Goal: Information Seeking & Learning: Learn about a topic

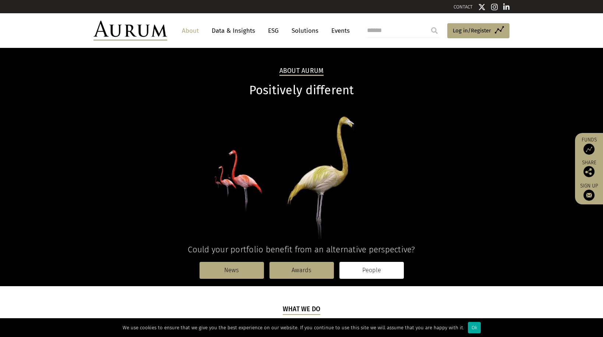
click at [377, 274] on link "People" at bounding box center [371, 270] width 64 height 17
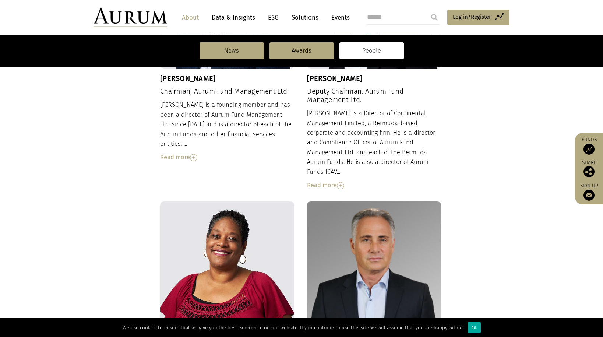
scroll to position [221, 0]
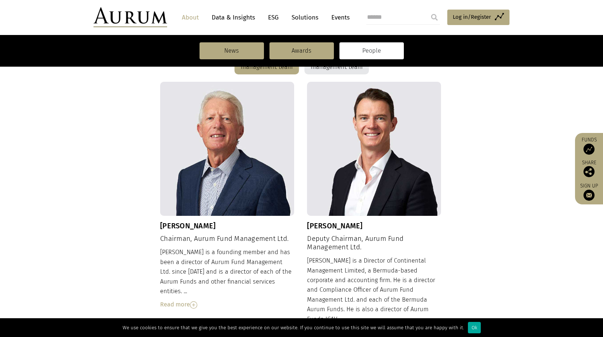
click at [193, 301] on img at bounding box center [193, 304] width 7 height 7
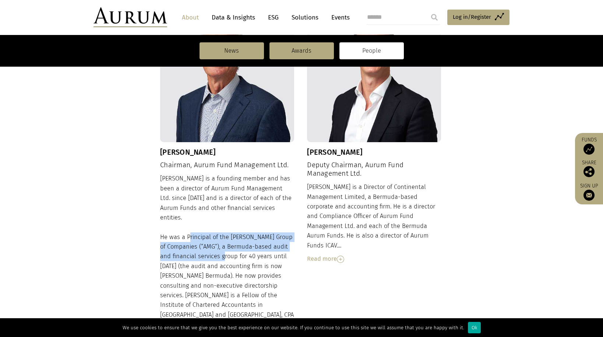
drag, startPoint x: 185, startPoint y: 228, endPoint x: 209, endPoint y: 249, distance: 31.5
click at [209, 249] on div "Dudley is a founding member and has been a director of Aurum Fund Management Lt…" at bounding box center [227, 263] width 134 height 178
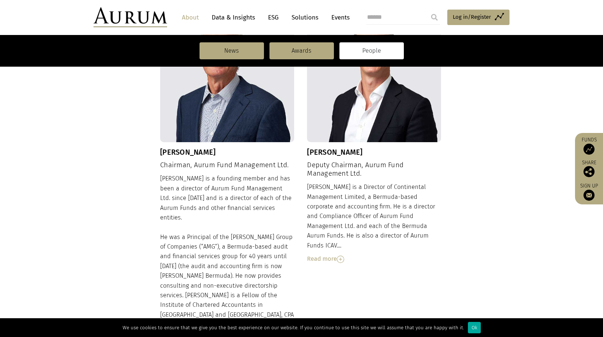
click at [210, 258] on div "Dudley is a founding member and has been a director of Aurum Fund Management Lt…" at bounding box center [227, 263] width 134 height 178
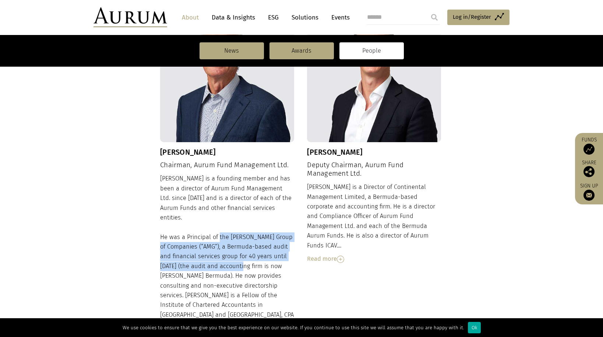
drag, startPoint x: 218, startPoint y: 230, endPoint x: 226, endPoint y: 255, distance: 25.7
click at [226, 255] on div "Dudley is a founding member and has been a director of Aurum Fund Management Lt…" at bounding box center [227, 263] width 134 height 178
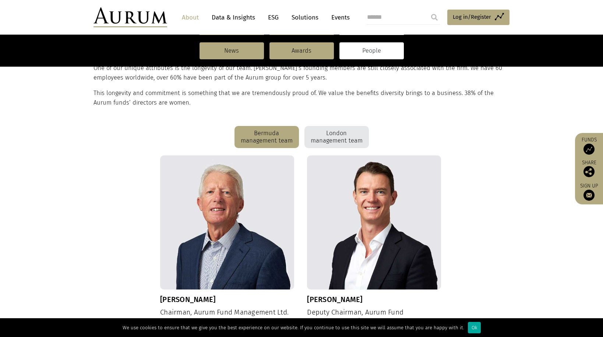
scroll to position [0, 0]
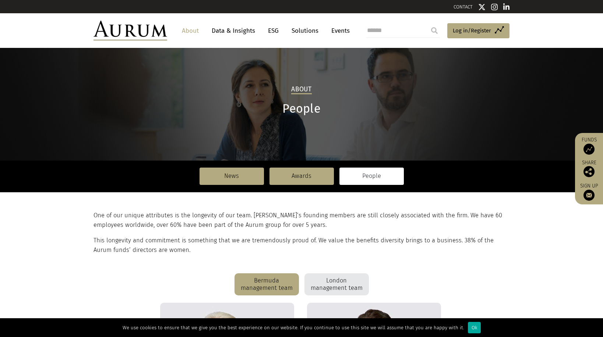
click at [303, 33] on link "Solutions" at bounding box center [305, 31] width 34 height 14
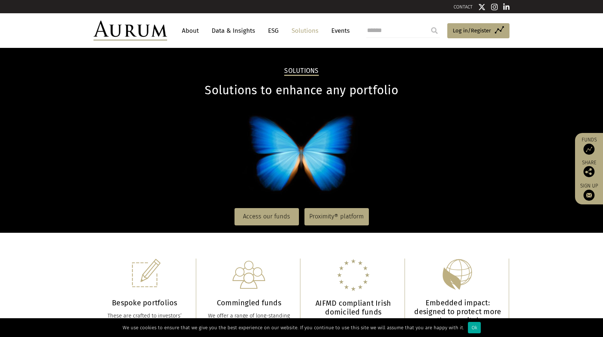
scroll to position [110, 0]
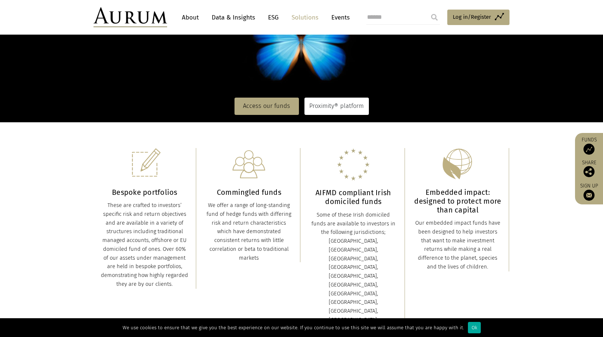
click at [336, 109] on link "Proximity® platform" at bounding box center [336, 106] width 64 height 17
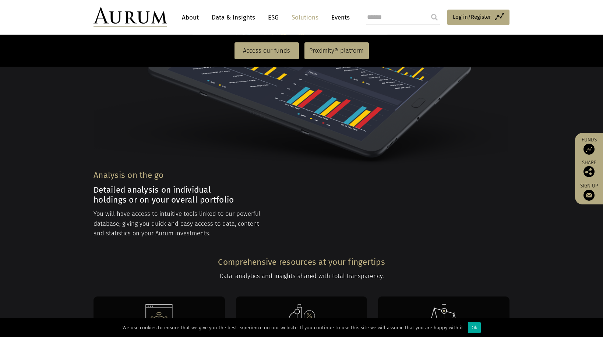
scroll to position [1312, 0]
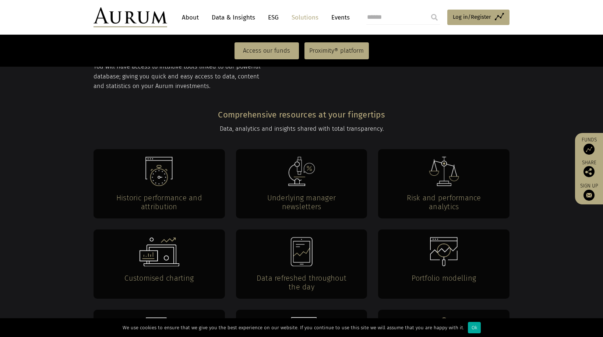
click at [197, 229] on div "Customised charting" at bounding box center [158, 263] width 131 height 69
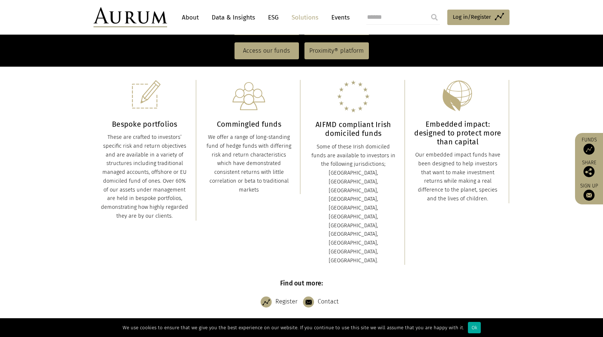
scroll to position [0, 0]
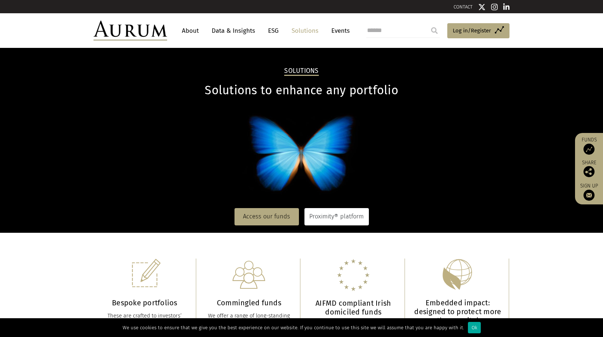
click at [324, 218] on link "Proximity® platform" at bounding box center [336, 216] width 64 height 17
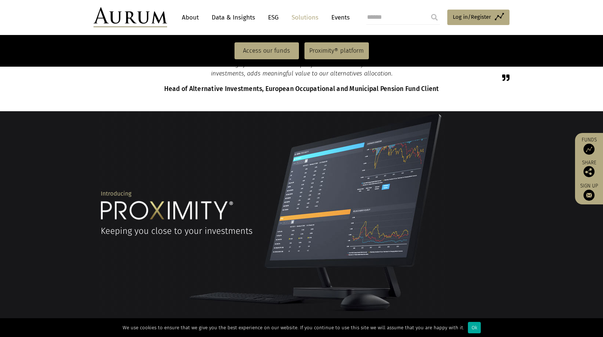
scroll to position [355, 0]
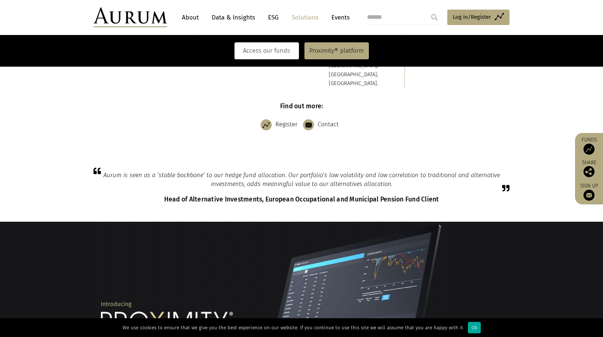
click at [276, 48] on link "Access our funds" at bounding box center [266, 50] width 64 height 17
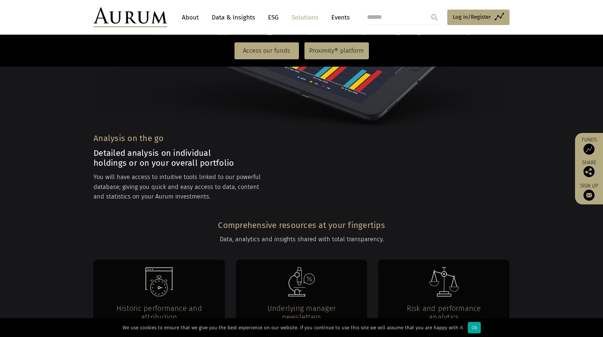
scroll to position [1423, 0]
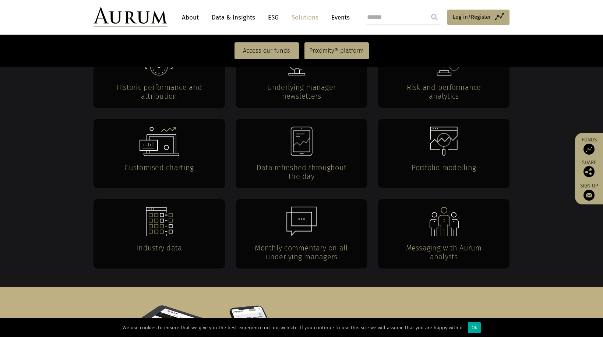
click at [316, 243] on h4 "Monthly commentary on all underlying managers" at bounding box center [302, 252] width 102 height 18
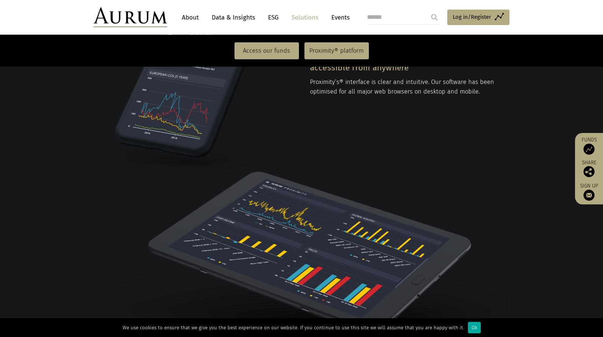
scroll to position [841, 0]
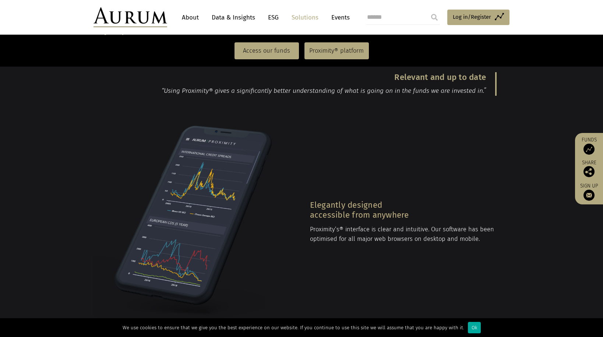
click at [180, 15] on link "About" at bounding box center [190, 18] width 24 height 14
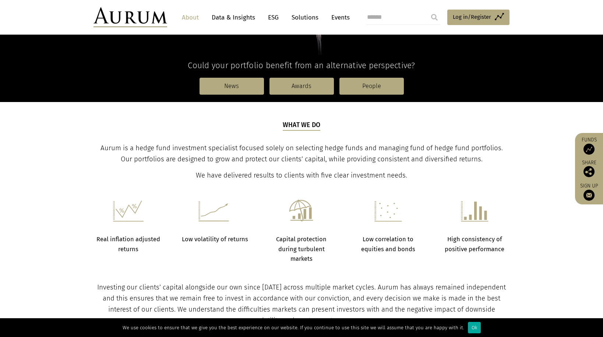
scroll to position [368, 0]
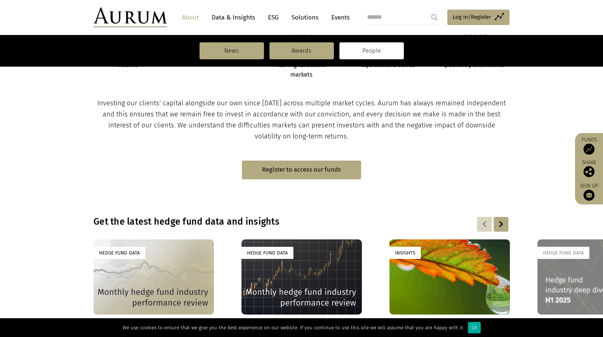
click at [363, 53] on link "People" at bounding box center [371, 50] width 64 height 17
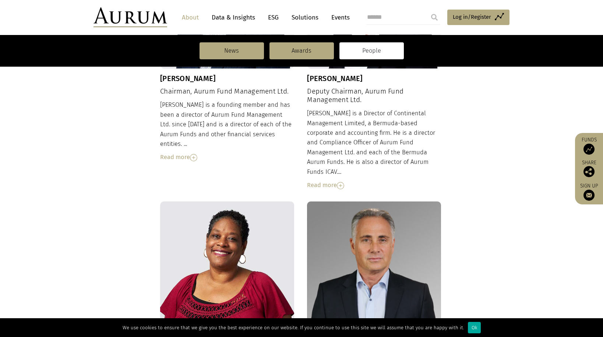
scroll to position [515, 0]
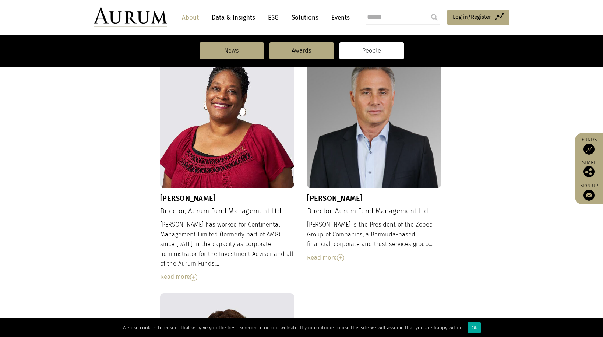
click at [325, 253] on div "Read more" at bounding box center [374, 258] width 134 height 10
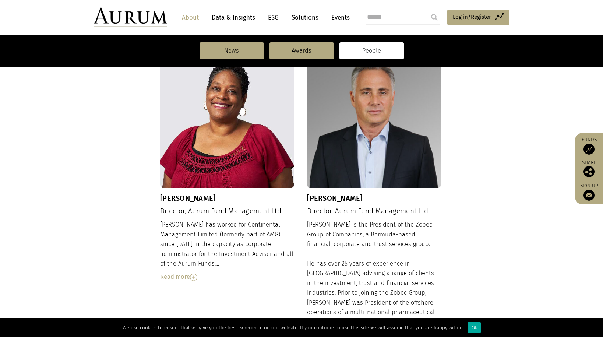
scroll to position [331, 0]
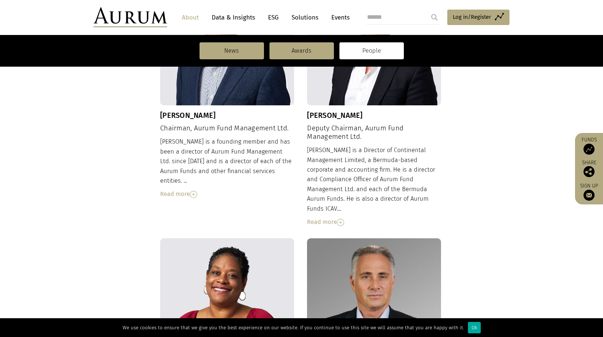
click at [180, 189] on div "Read more" at bounding box center [227, 194] width 134 height 10
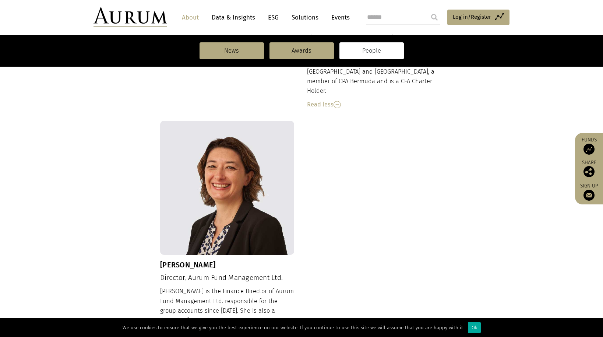
scroll to position [973, 0]
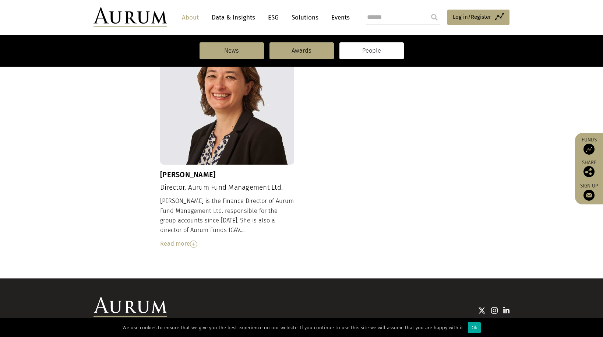
click at [189, 239] on div "Read more" at bounding box center [227, 244] width 134 height 10
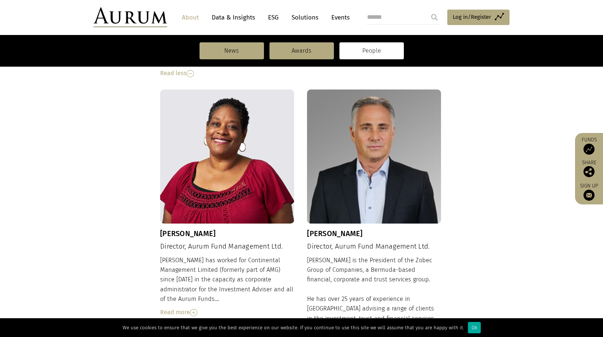
scroll to position [348, 0]
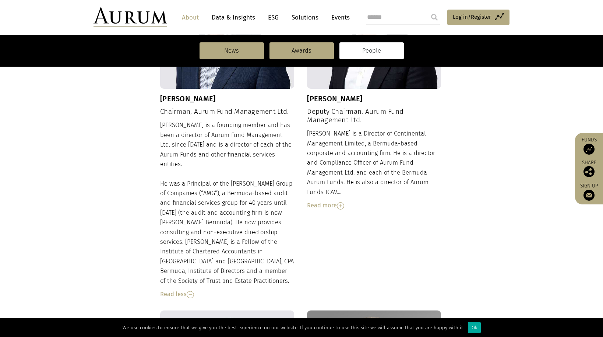
click at [342, 202] on img at bounding box center [340, 205] width 7 height 7
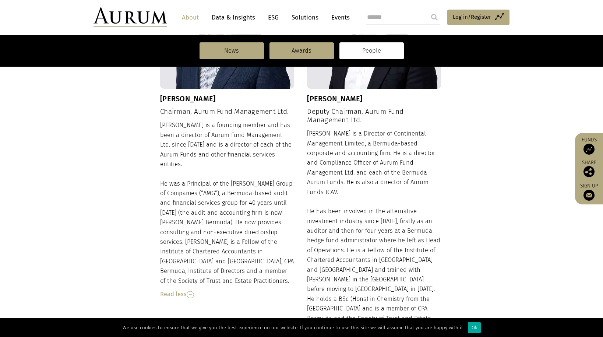
scroll to position [164, 0]
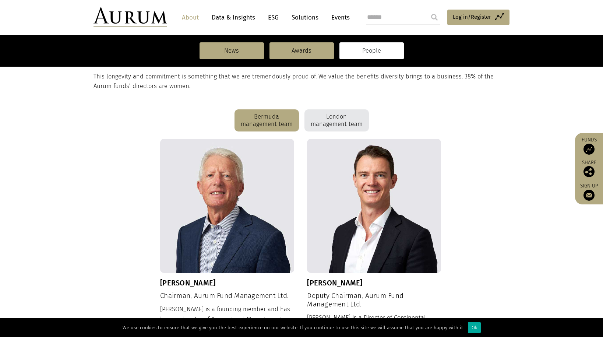
click at [331, 115] on div "London management team" at bounding box center [336, 120] width 64 height 22
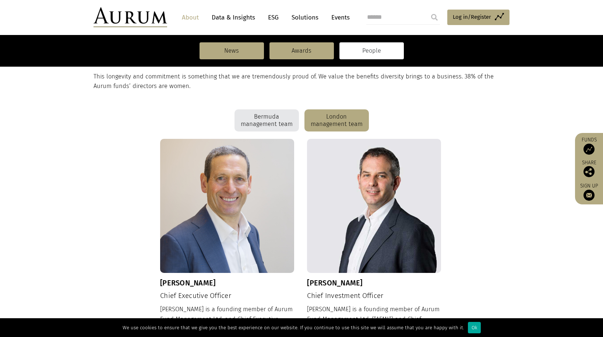
click at [282, 120] on div "Bermuda management team" at bounding box center [266, 120] width 64 height 22
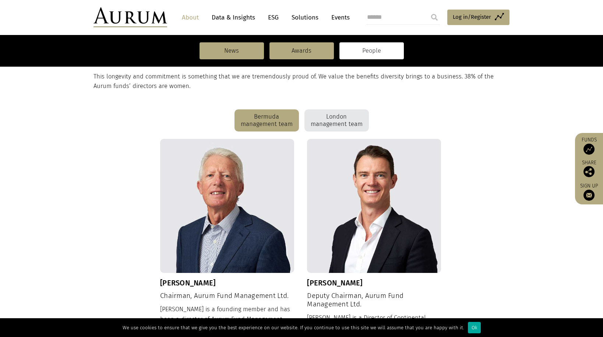
click at [344, 120] on div "London management team" at bounding box center [336, 120] width 64 height 22
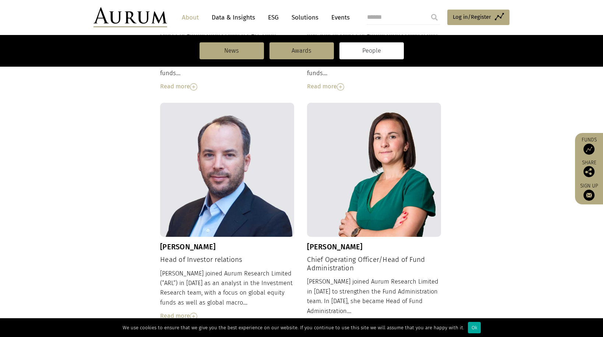
scroll to position [385, 0]
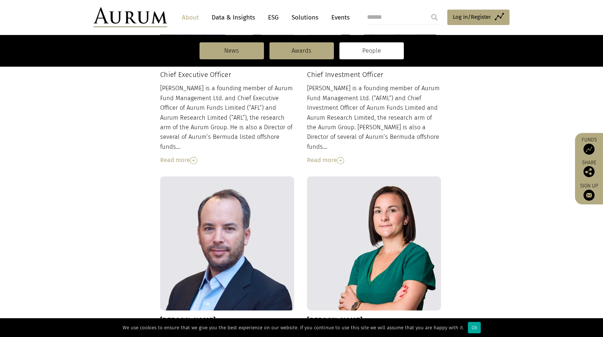
click at [332, 155] on div "Read more" at bounding box center [374, 160] width 134 height 10
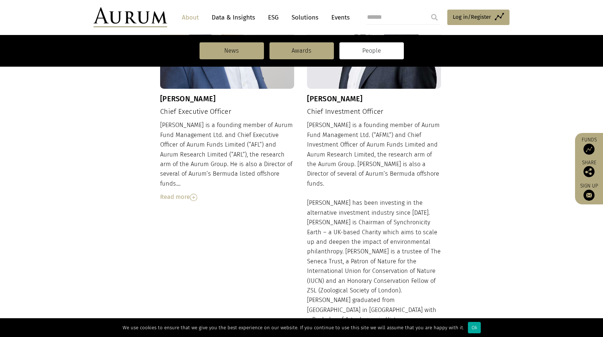
scroll to position [237, 0]
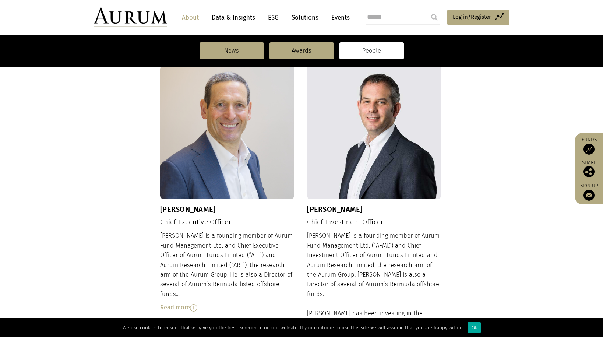
click at [174, 302] on div "Read more" at bounding box center [227, 307] width 134 height 10
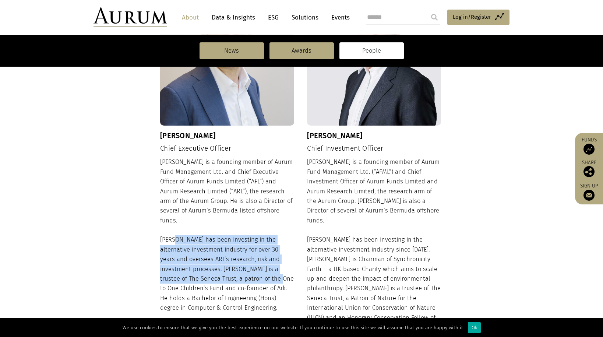
drag, startPoint x: 170, startPoint y: 229, endPoint x: 245, endPoint y: 270, distance: 85.8
click at [245, 270] on div "Kevin is a founding member of Aurum Fund Management Ltd. and Chief Executive Of…" at bounding box center [227, 241] width 134 height 169
click at [216, 266] on div "Kevin is a founding member of Aurum Fund Management Ltd. and Chief Executive Of…" at bounding box center [227, 241] width 134 height 169
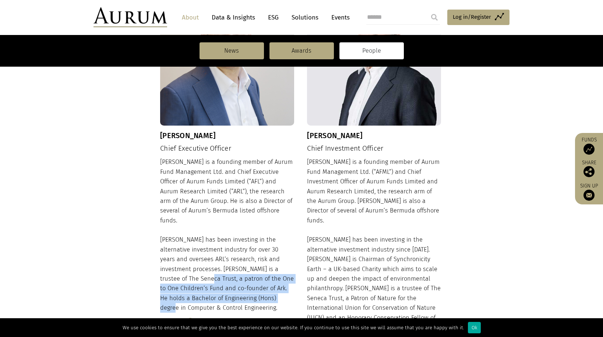
drag, startPoint x: 180, startPoint y: 271, endPoint x: 276, endPoint y: 291, distance: 98.5
click at [276, 291] on div "Kevin is a founding member of Aurum Fund Management Ltd. and Chief Executive Of…" at bounding box center [227, 241] width 134 height 169
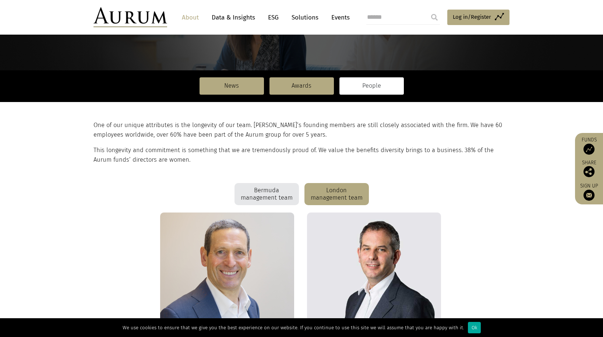
scroll to position [0, 0]
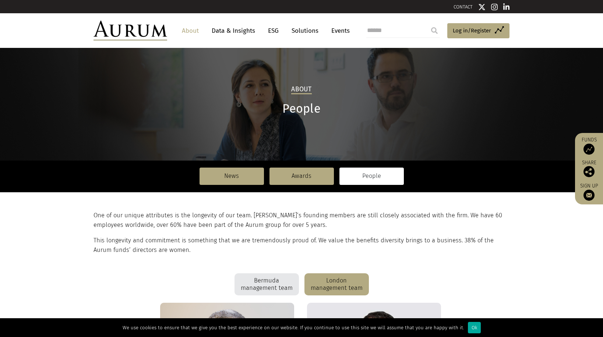
click at [315, 32] on link "Solutions" at bounding box center [305, 31] width 34 height 14
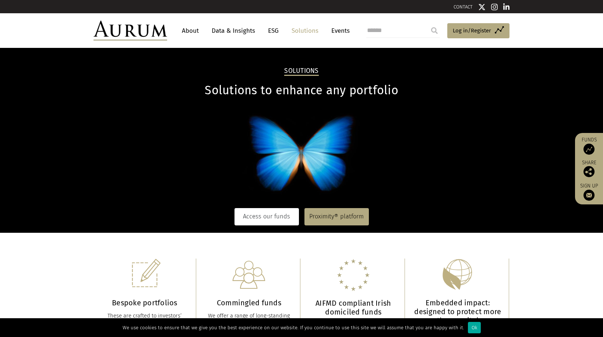
click at [281, 219] on link "Access our funds" at bounding box center [266, 216] width 64 height 17
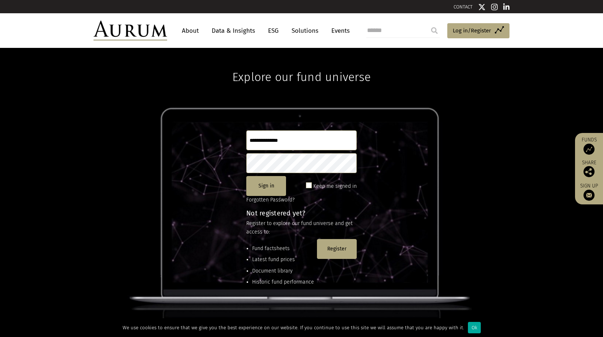
click at [298, 30] on link "Solutions" at bounding box center [305, 31] width 34 height 14
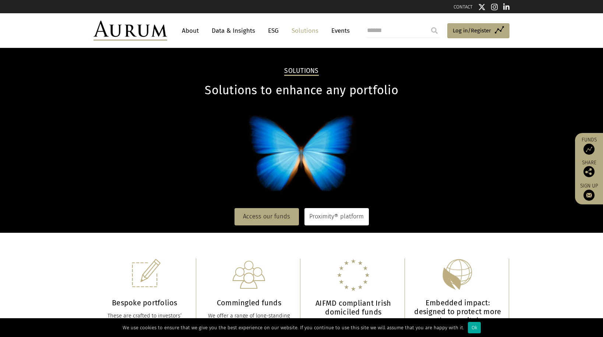
click at [341, 221] on link "Proximity® platform" at bounding box center [336, 216] width 64 height 17
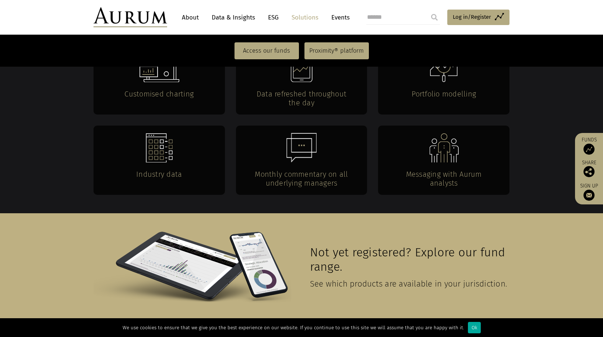
scroll to position [1614, 0]
